Goal: Information Seeking & Learning: Learn about a topic

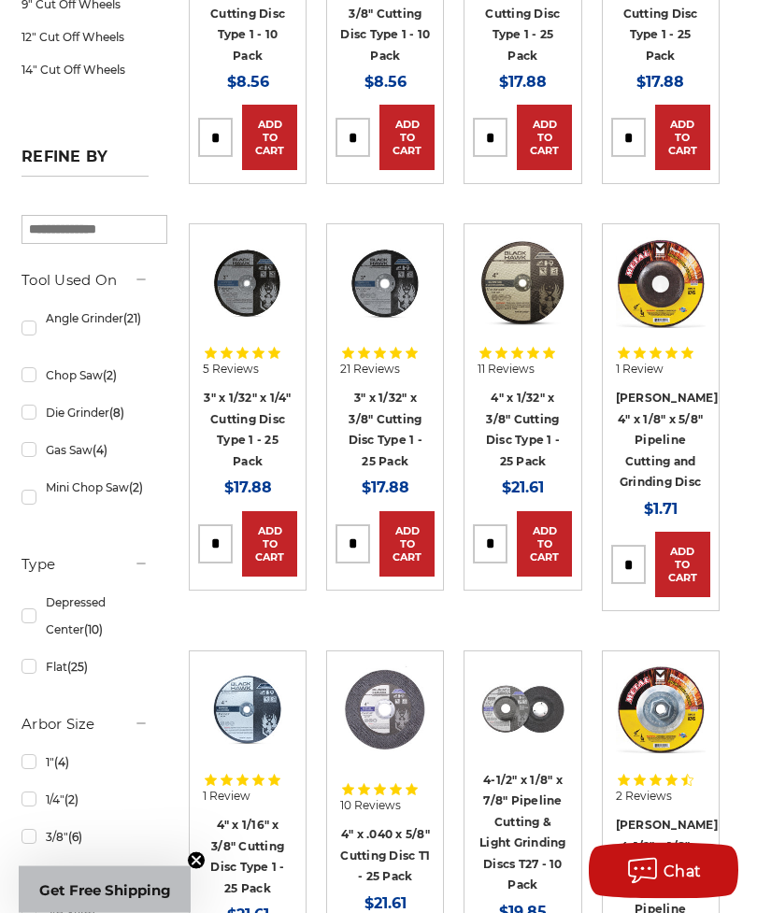
scroll to position [598, 0]
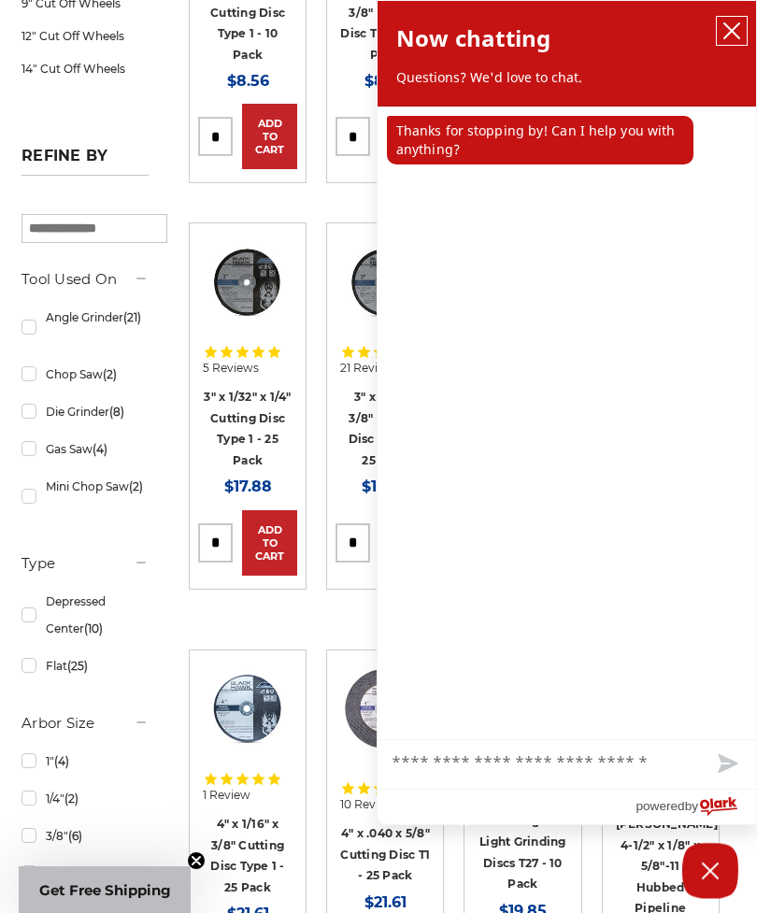
click at [727, 30] on icon "close chatbox" at bounding box center [732, 31] width 19 height 19
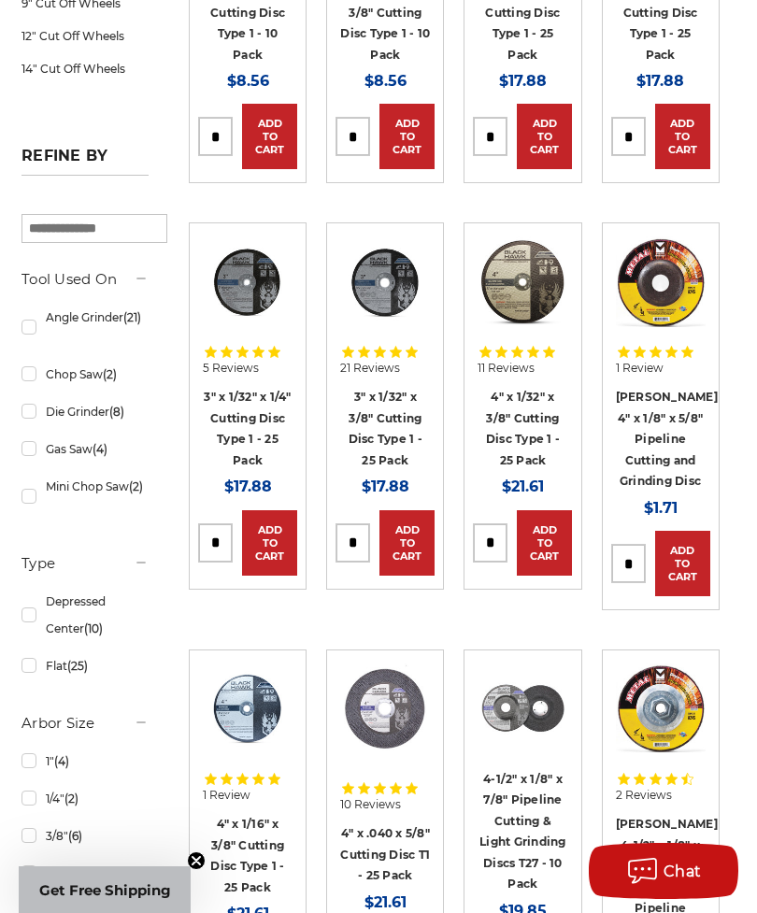
click at [530, 390] on link "4" x 1/32" x 3/8" Cutting Disc Type 1 - 25 Pack" at bounding box center [523, 429] width 74 height 78
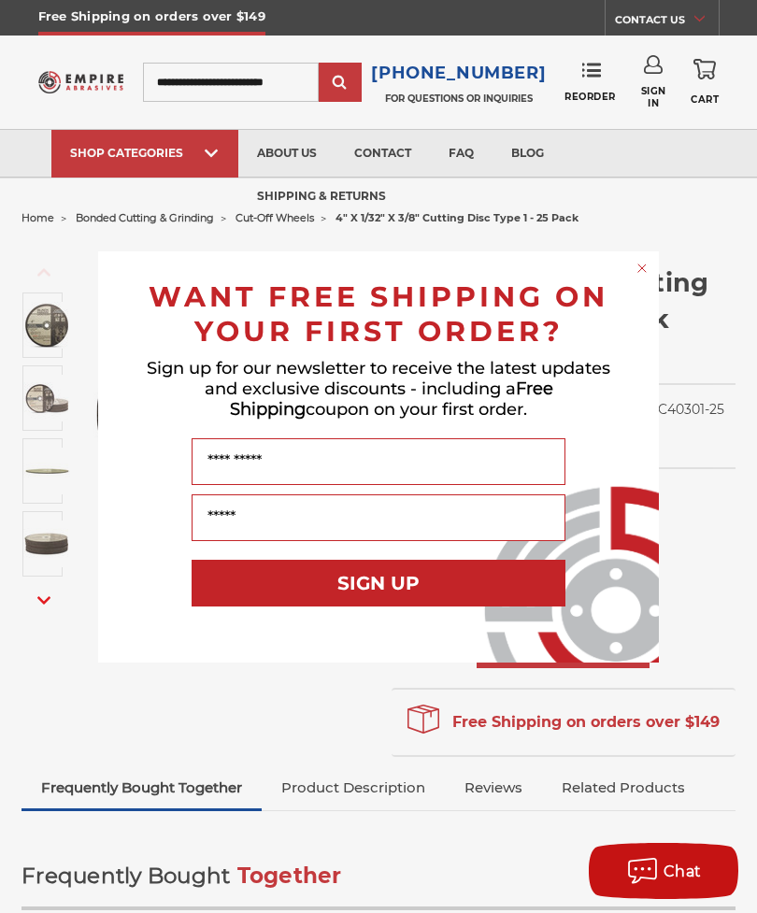
click at [645, 269] on icon "Close dialog" at bounding box center [641, 268] width 7 height 7
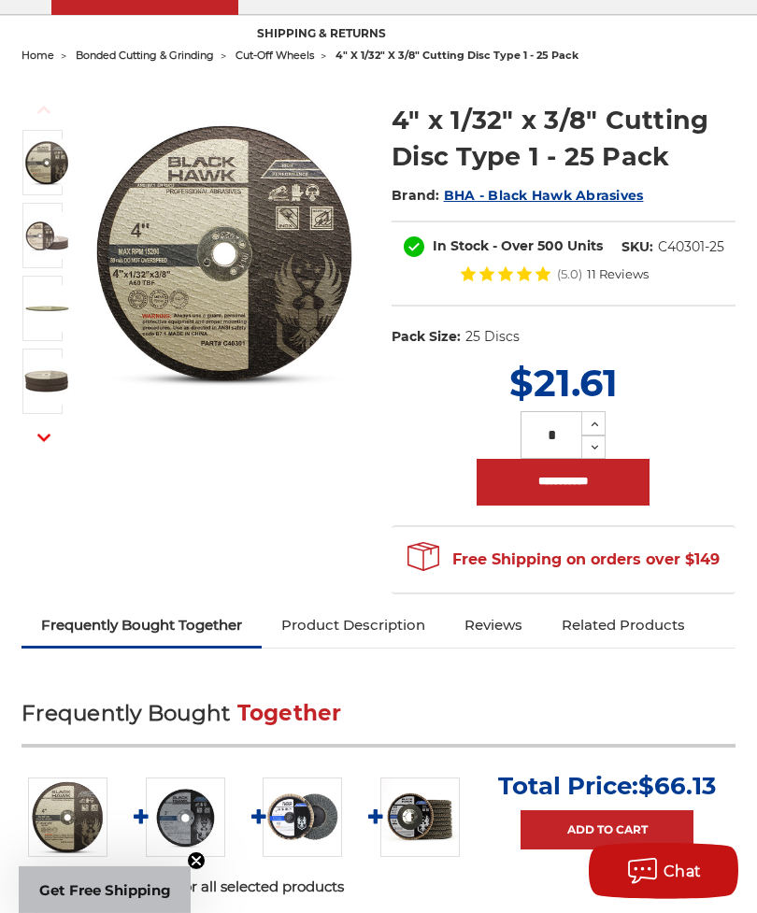
scroll to position [164, 0]
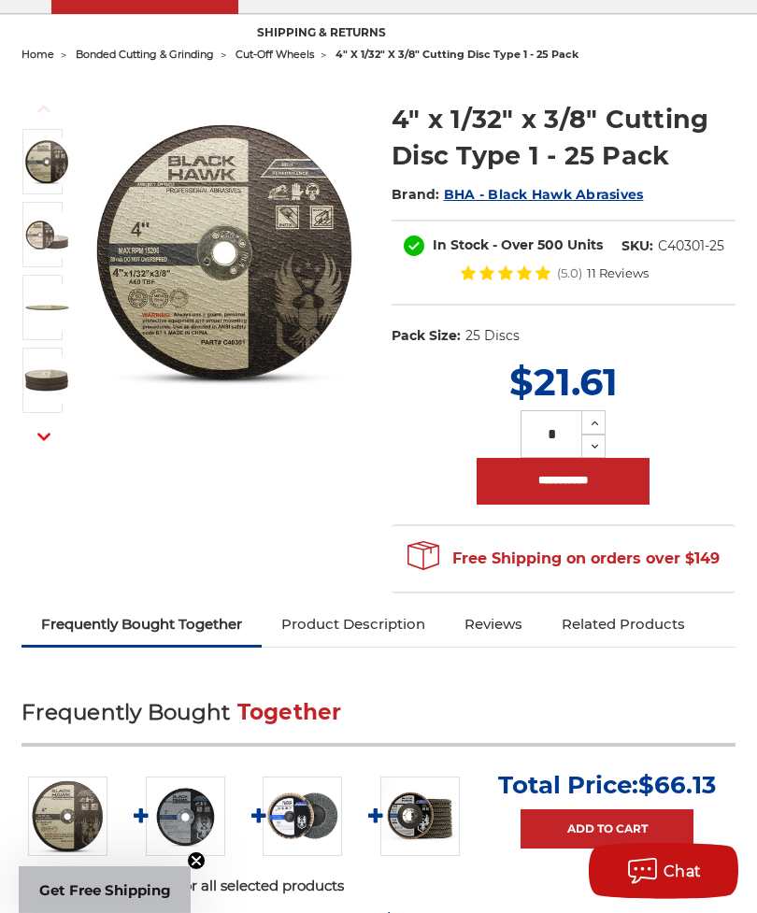
click at [434, 634] on link "Product Description" at bounding box center [353, 624] width 183 height 41
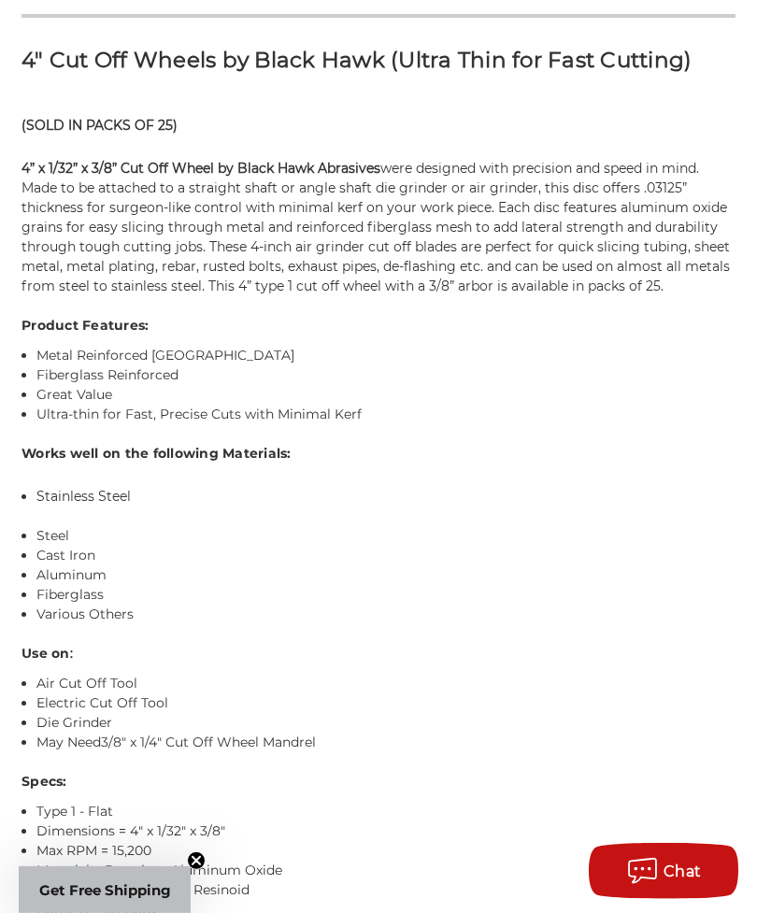
scroll to position [1256, 0]
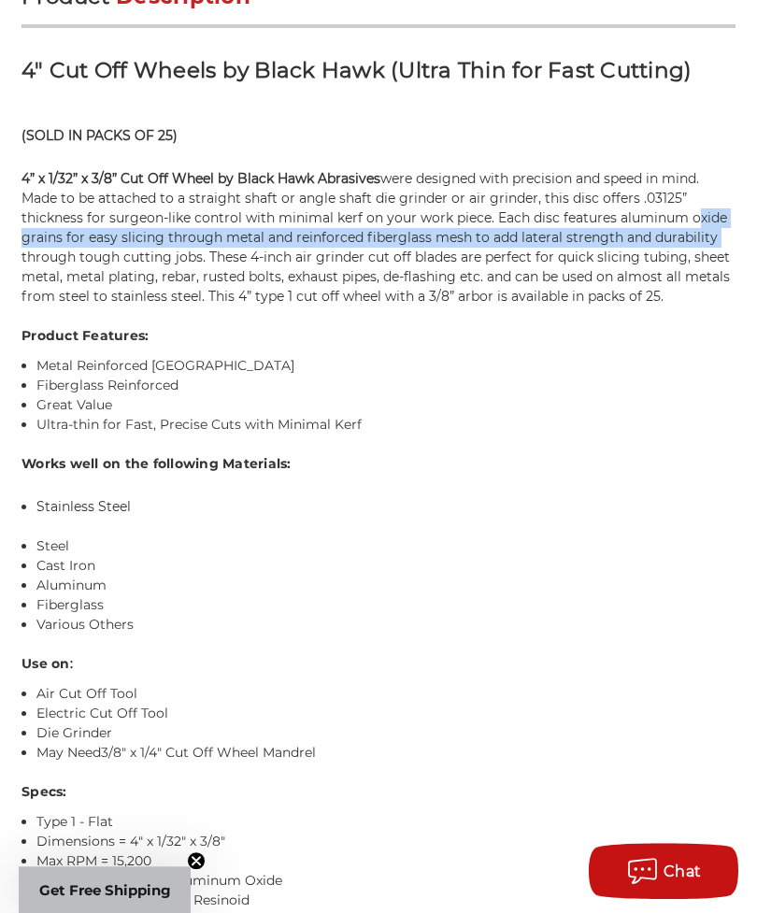
click at [643, 376] on li "Metal Reinforced [GEOGRAPHIC_DATA]" at bounding box center [385, 366] width 699 height 20
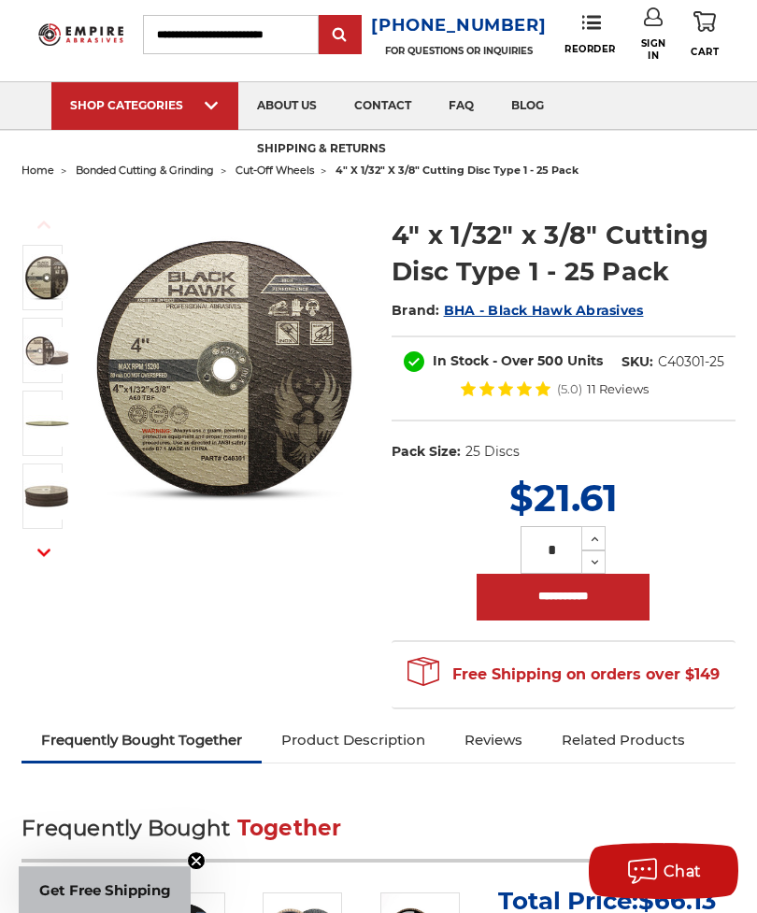
scroll to position [0, 0]
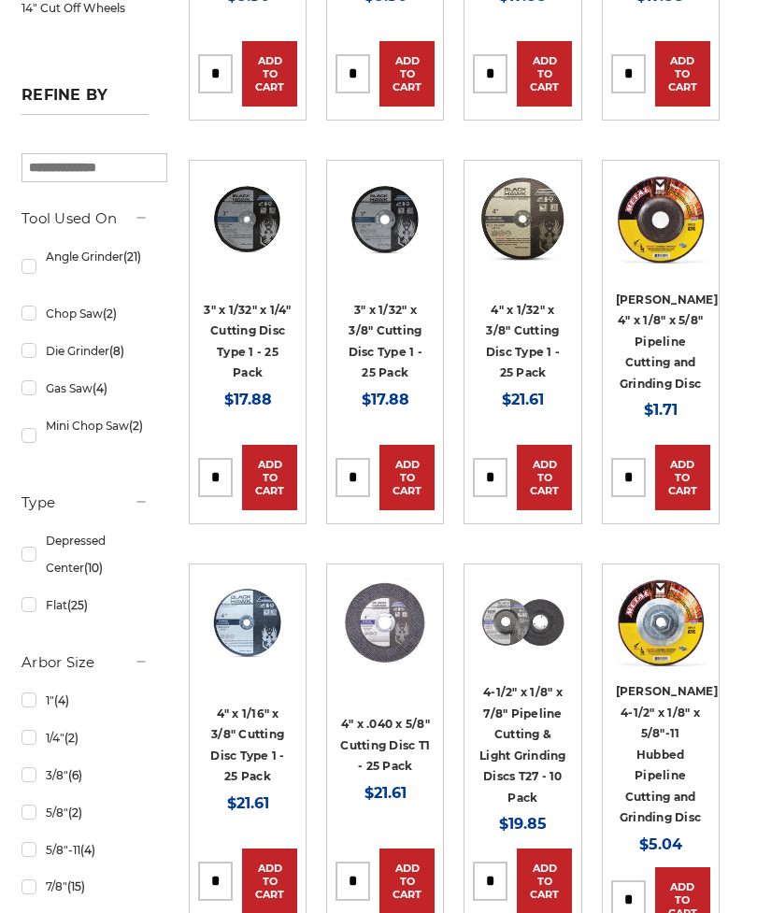
scroll to position [660, 0]
